Goal: Information Seeking & Learning: Learn about a topic

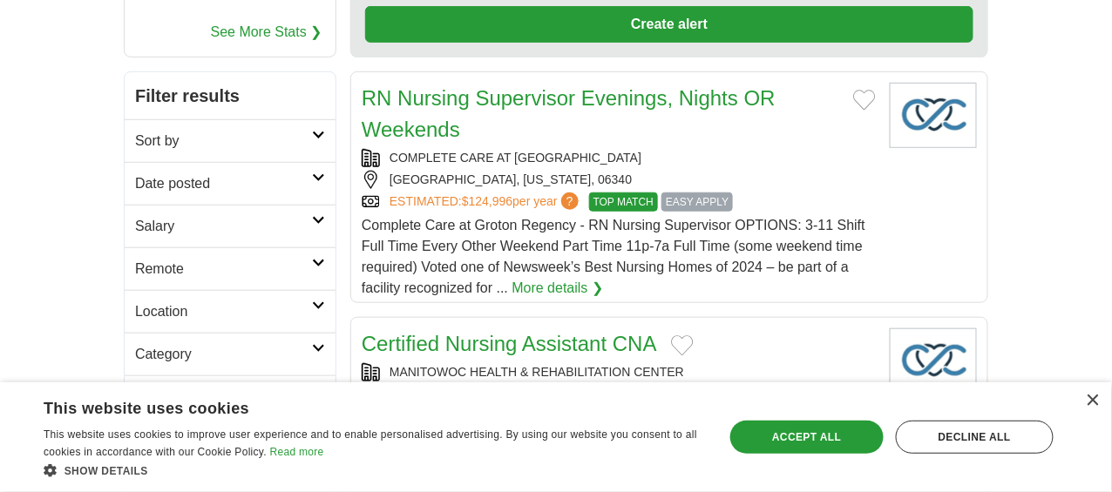
scroll to position [257, 0]
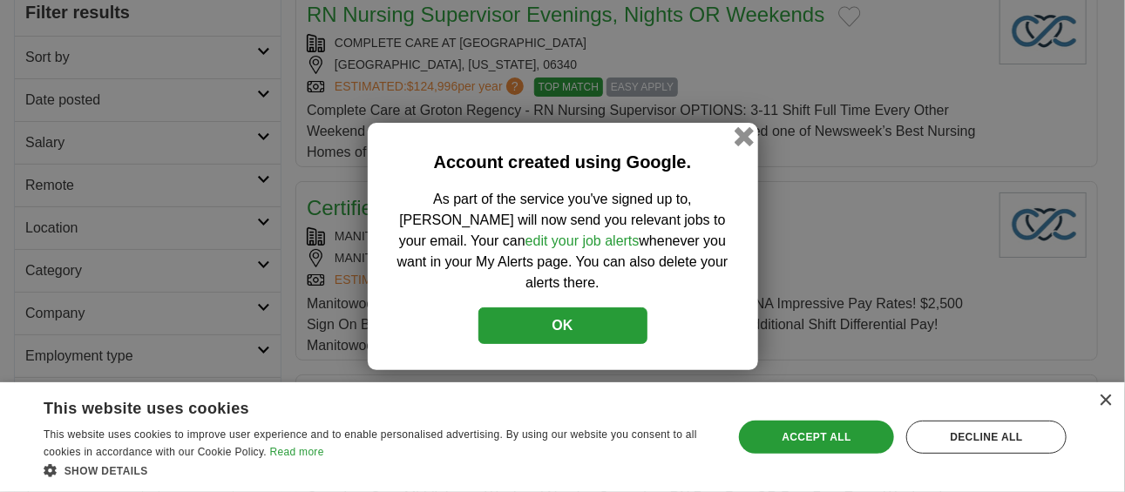
click at [745, 145] on button "button" at bounding box center [743, 135] width 19 height 19
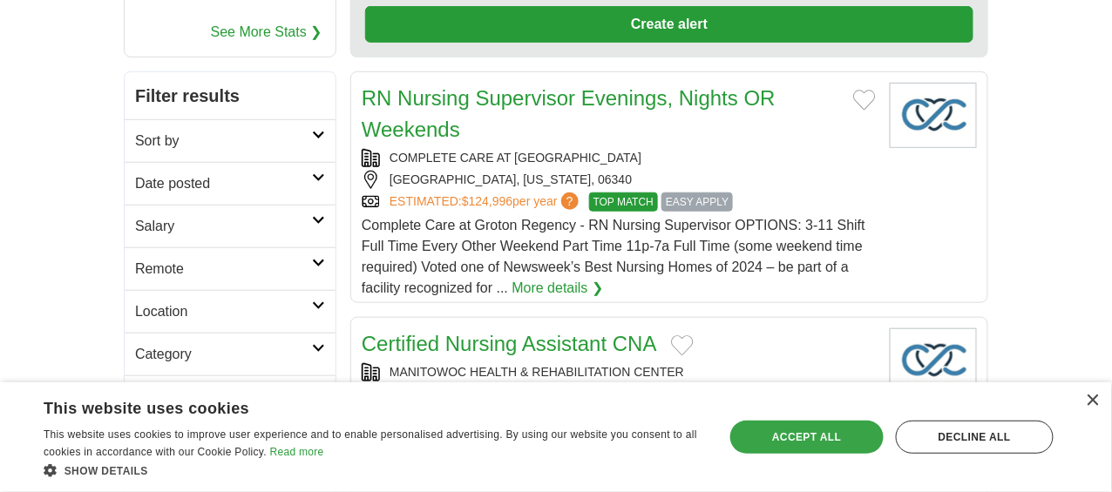
click at [808, 439] on div "Accept all" at bounding box center [806, 437] width 153 height 33
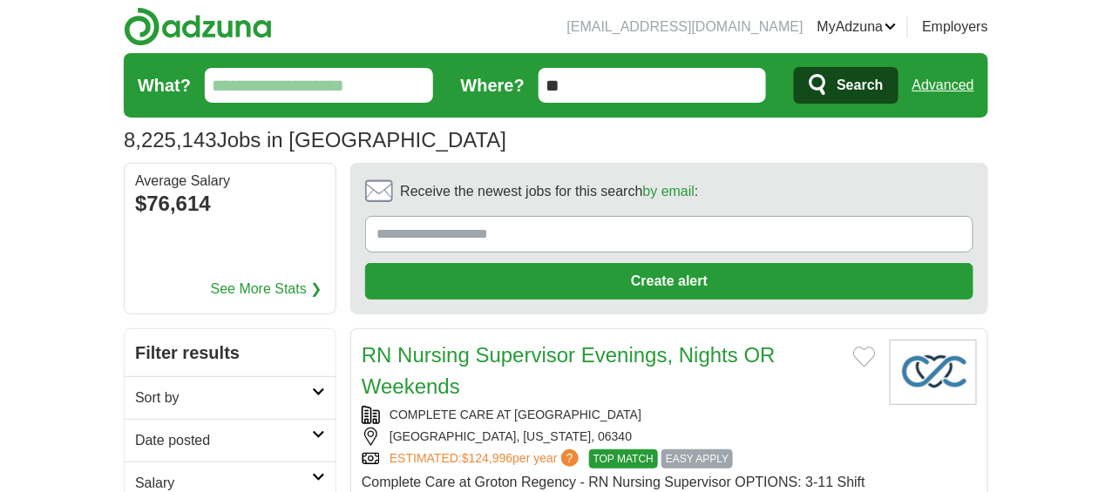
scroll to position [0, 0]
click at [366, 98] on input "What?" at bounding box center [319, 85] width 228 height 35
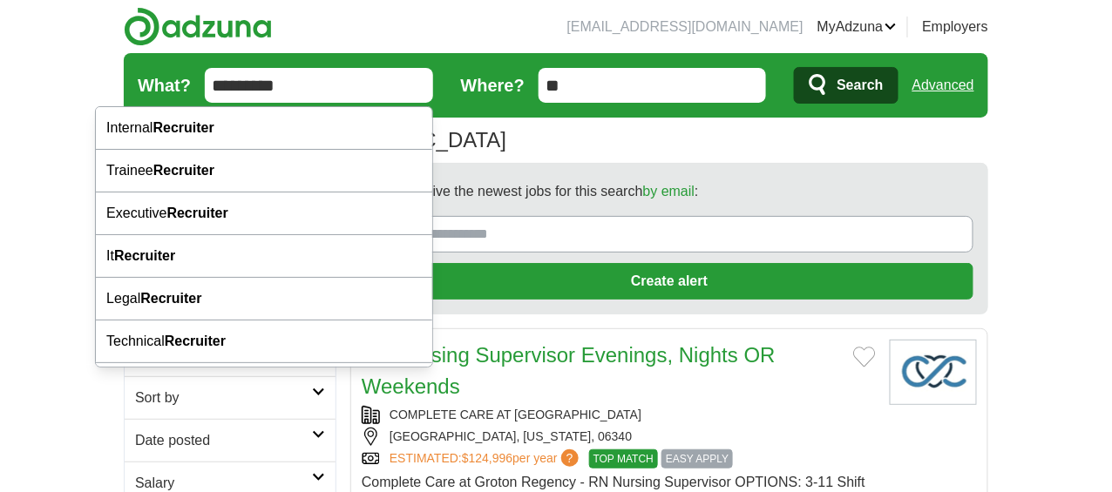
type input "*********"
click at [794, 67] on button "Search" at bounding box center [846, 85] width 104 height 37
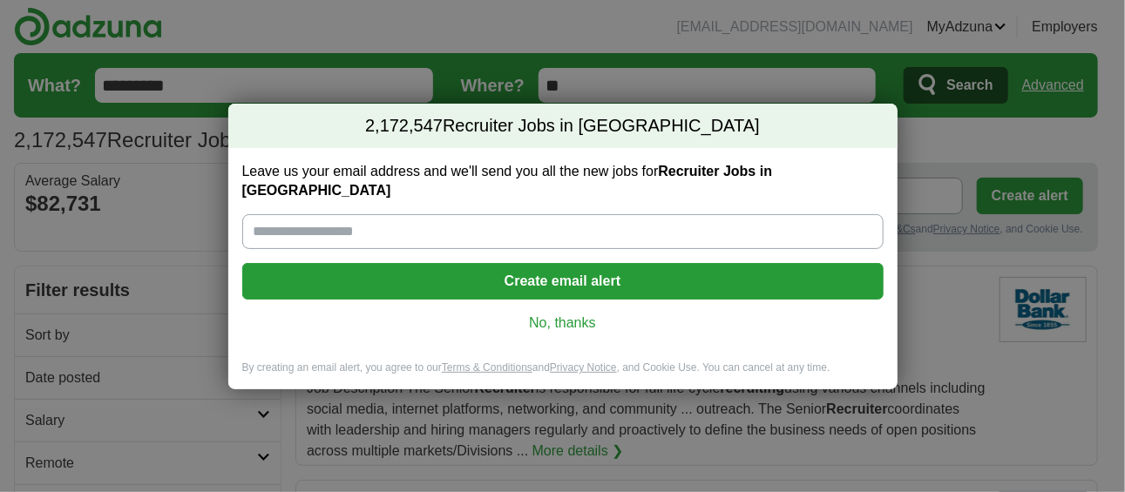
click at [580, 317] on link "No, thanks" at bounding box center [562, 323] width 613 height 19
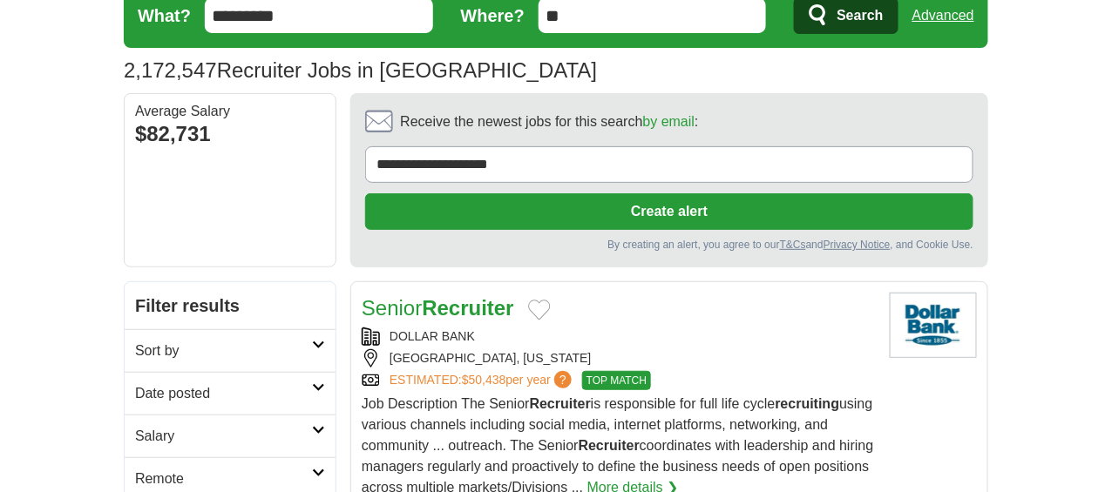
scroll to position [77, 0]
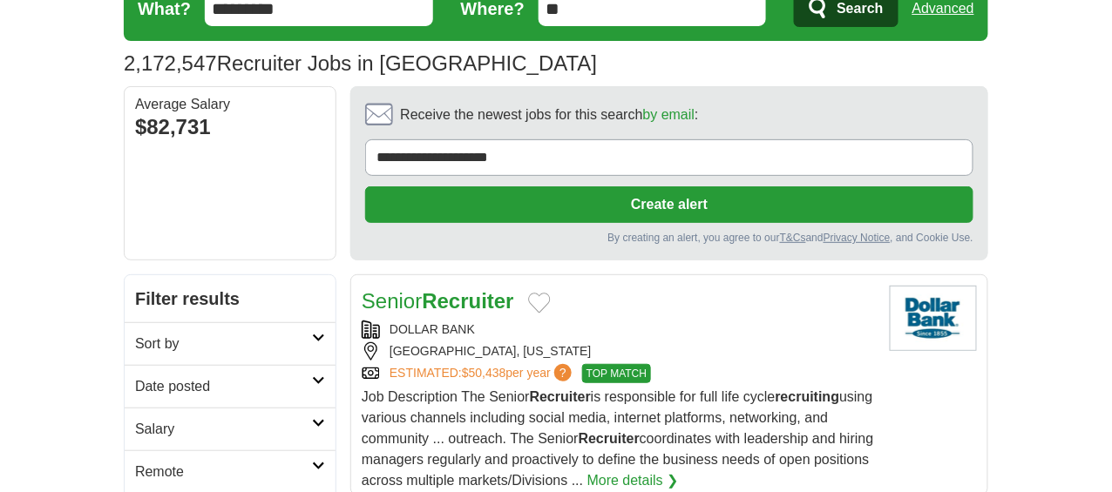
click at [312, 462] on icon at bounding box center [318, 466] width 13 height 9
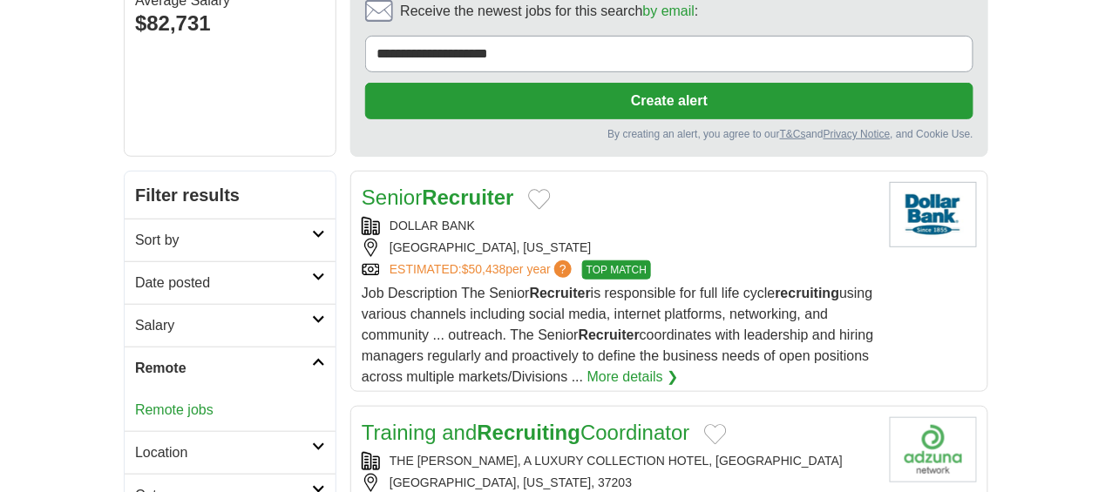
scroll to position [184, 0]
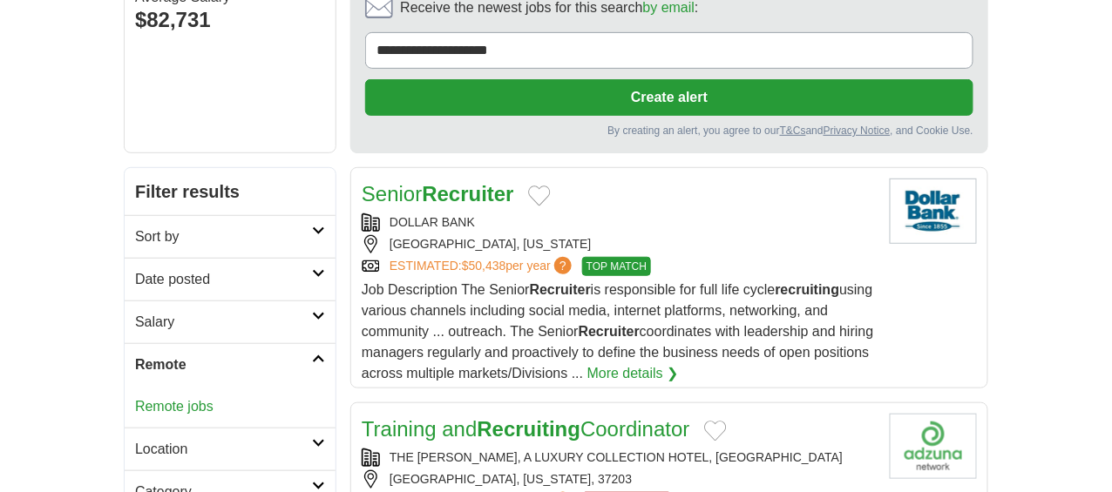
click at [135, 399] on link "Remote jobs" at bounding box center [174, 406] width 78 height 15
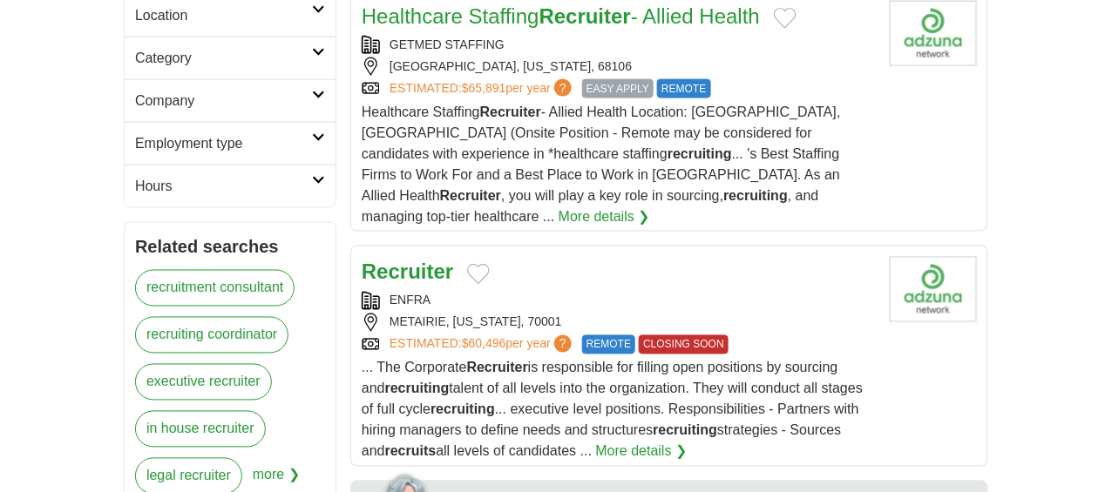
scroll to position [621, 0]
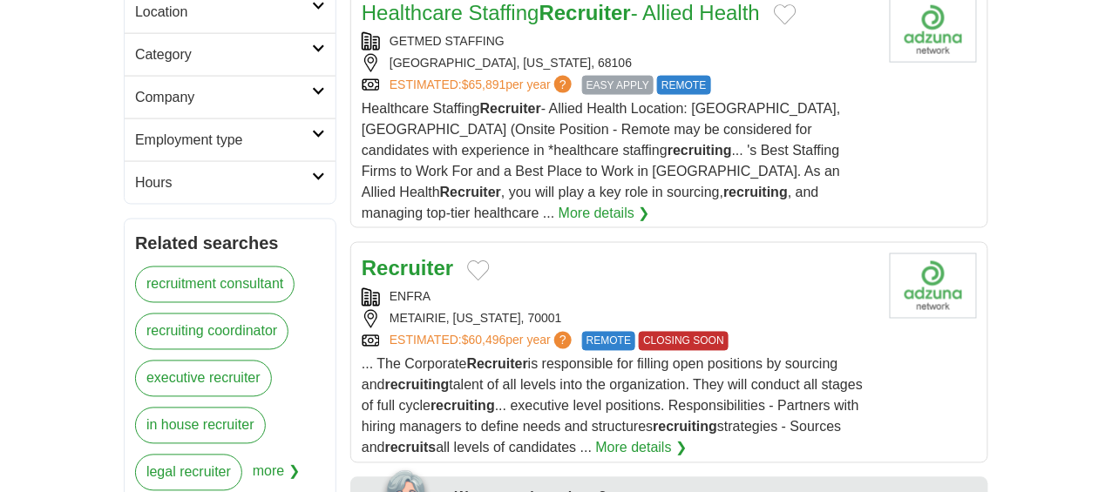
click at [484, 332] on link "ESTIMATED: $60,496 per year ?" at bounding box center [482, 341] width 186 height 19
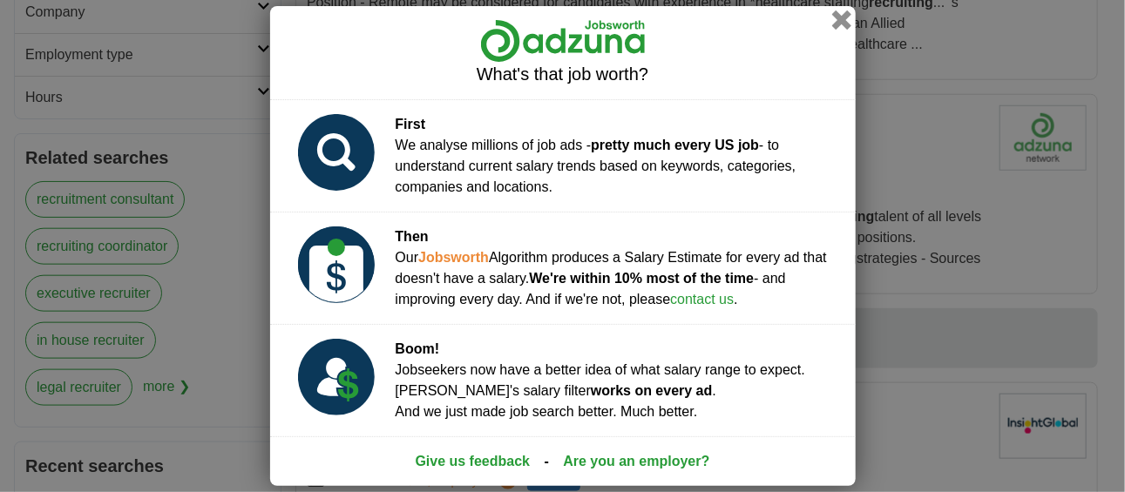
click at [840, 21] on button "button" at bounding box center [840, 19] width 19 height 19
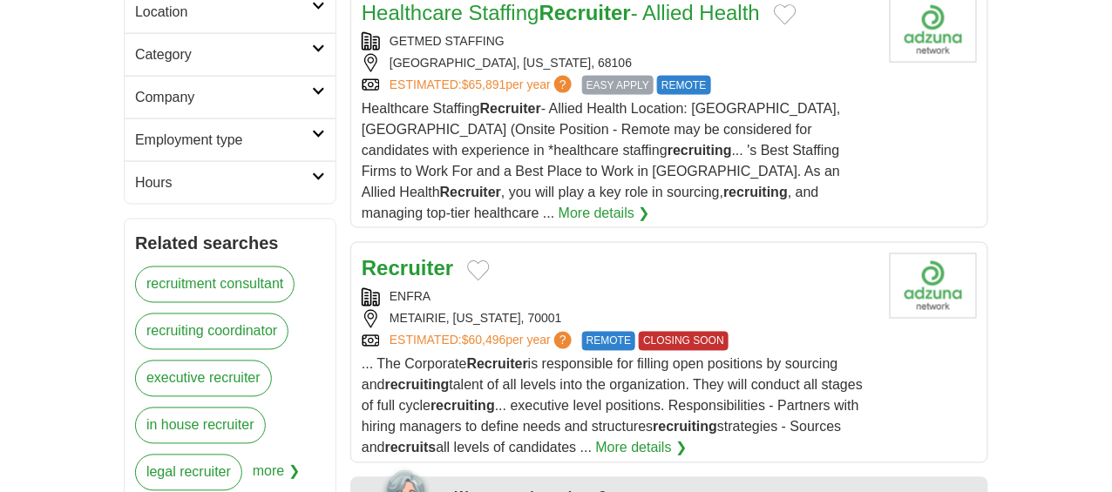
click at [727, 288] on div "ENFRA" at bounding box center [619, 297] width 514 height 18
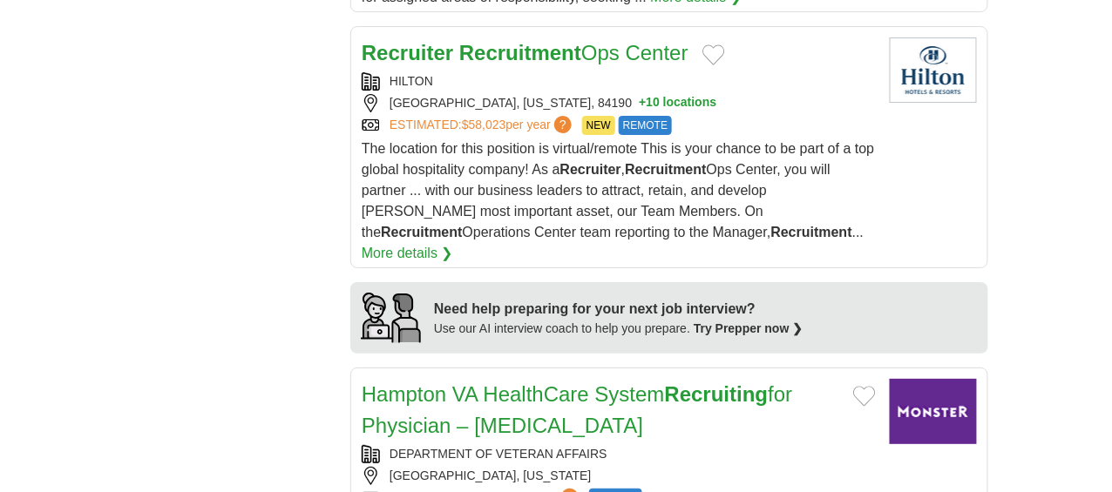
scroll to position [1627, 0]
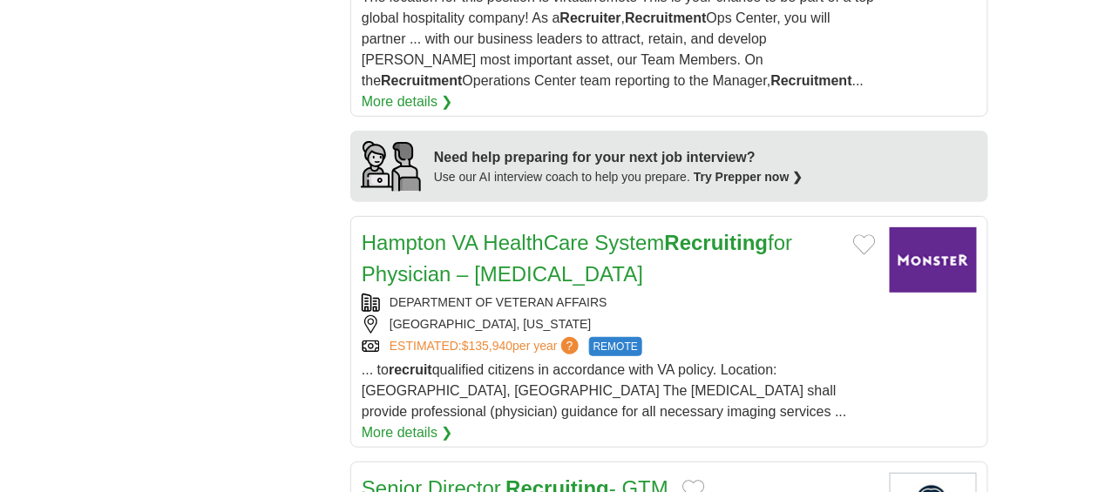
scroll to position [1774, 0]
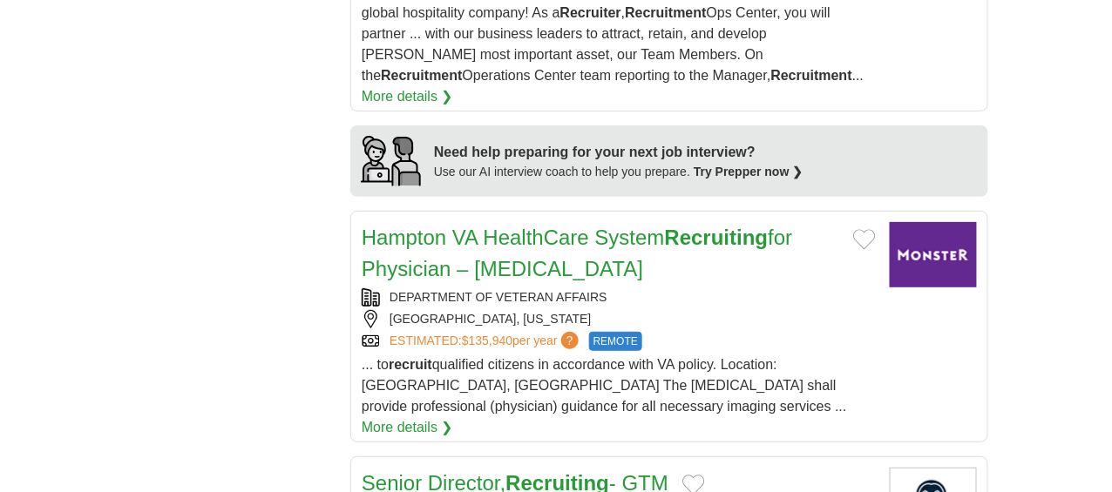
drag, startPoint x: 404, startPoint y: 186, endPoint x: 335, endPoint y: 184, distance: 68.9
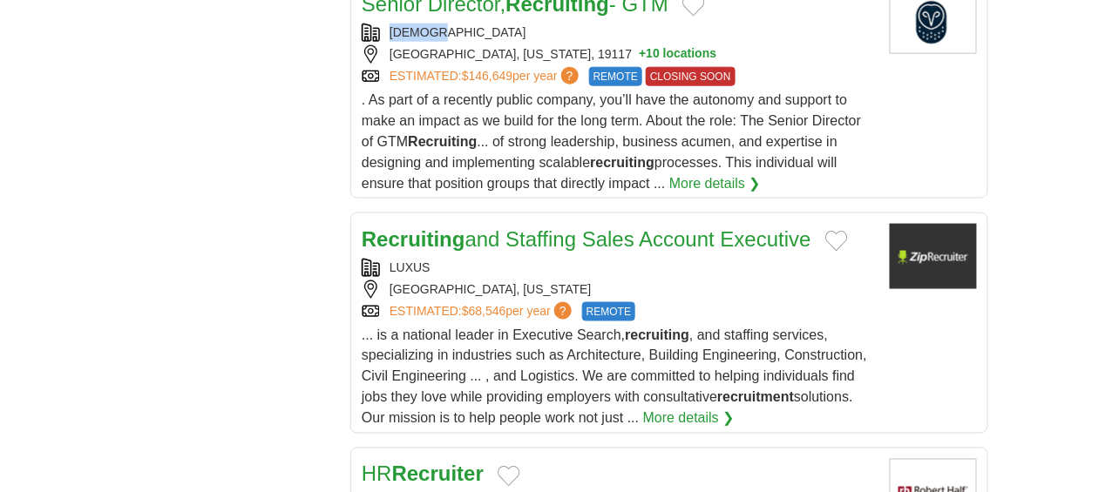
scroll to position [2253, 0]
